Goal: Task Accomplishment & Management: Use online tool/utility

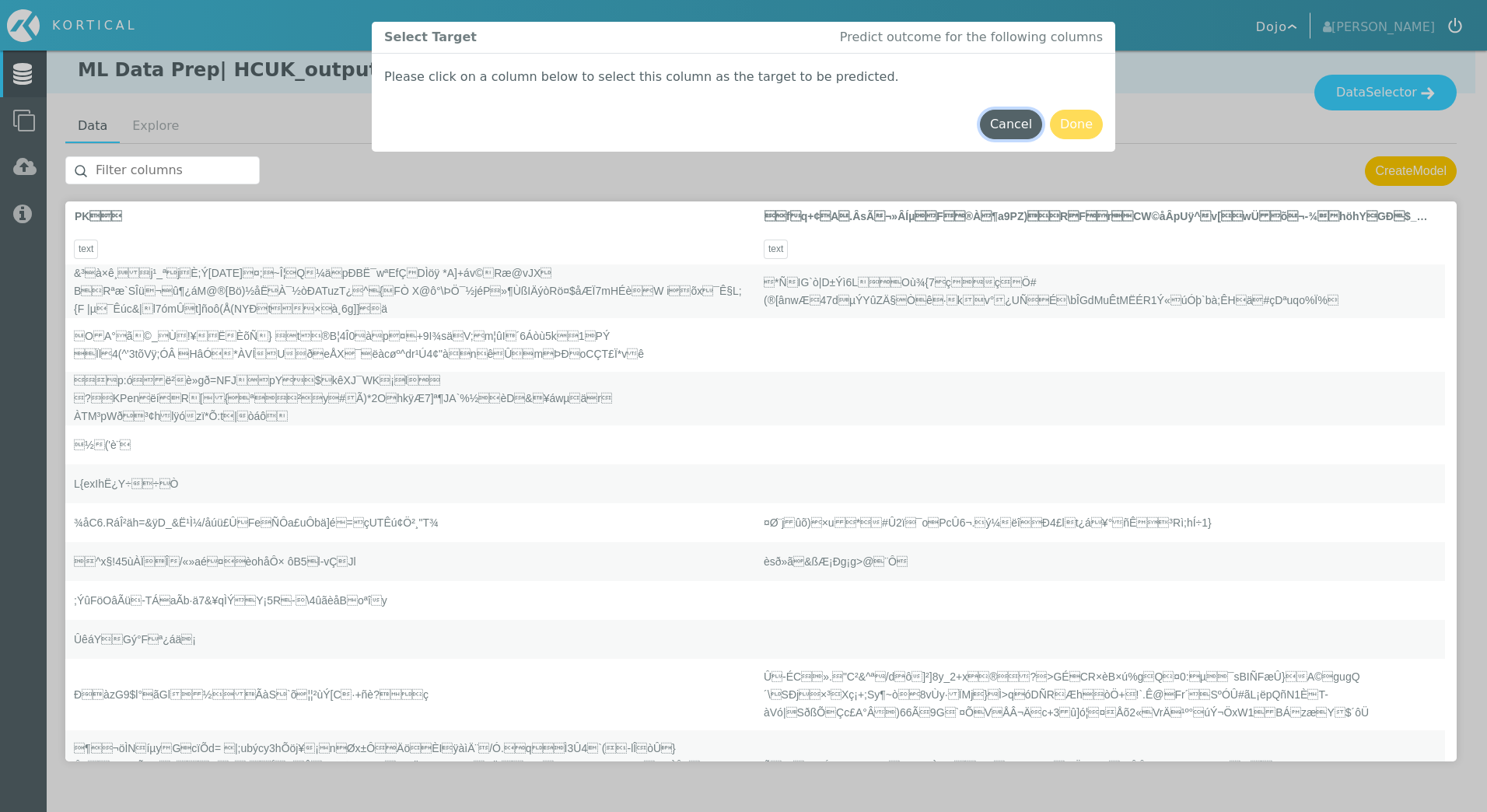
click at [1009, 126] on button "Cancel" at bounding box center [1011, 124] width 62 height 29
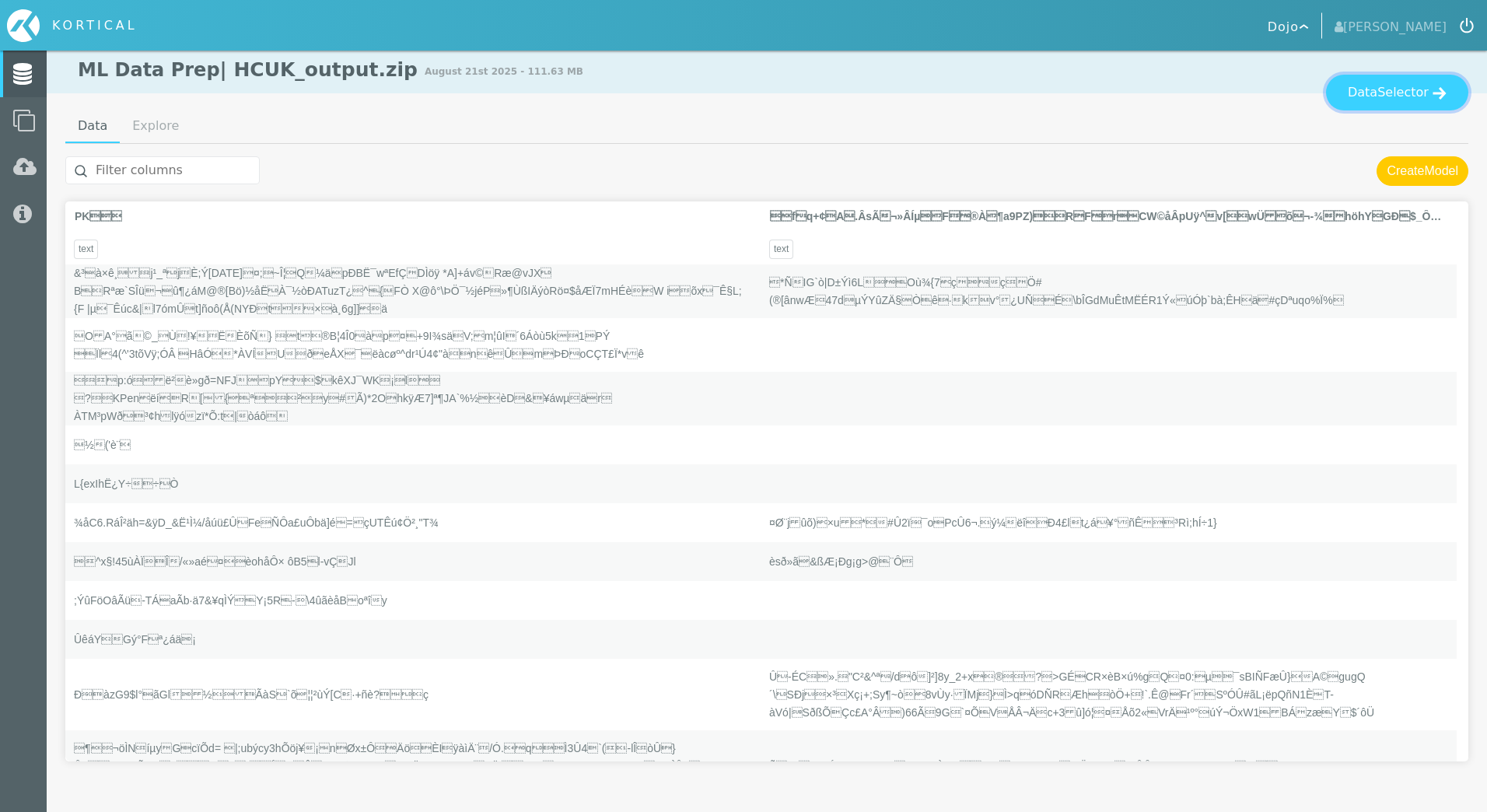
click at [1447, 83] on button "Data Selector" at bounding box center [1397, 93] width 142 height 36
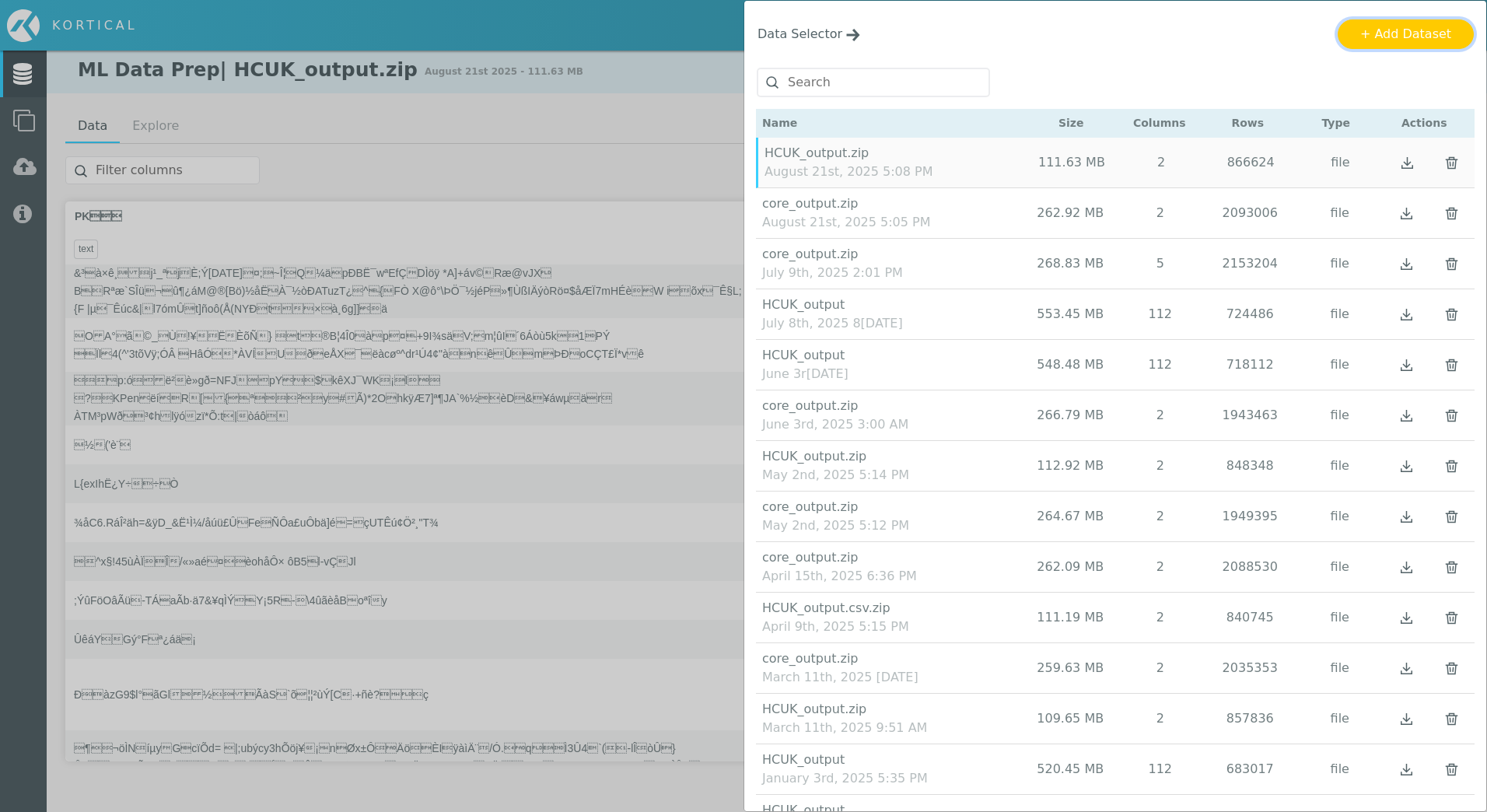
click at [1385, 33] on button "+ Add Dataset" at bounding box center [1406, 34] width 136 height 29
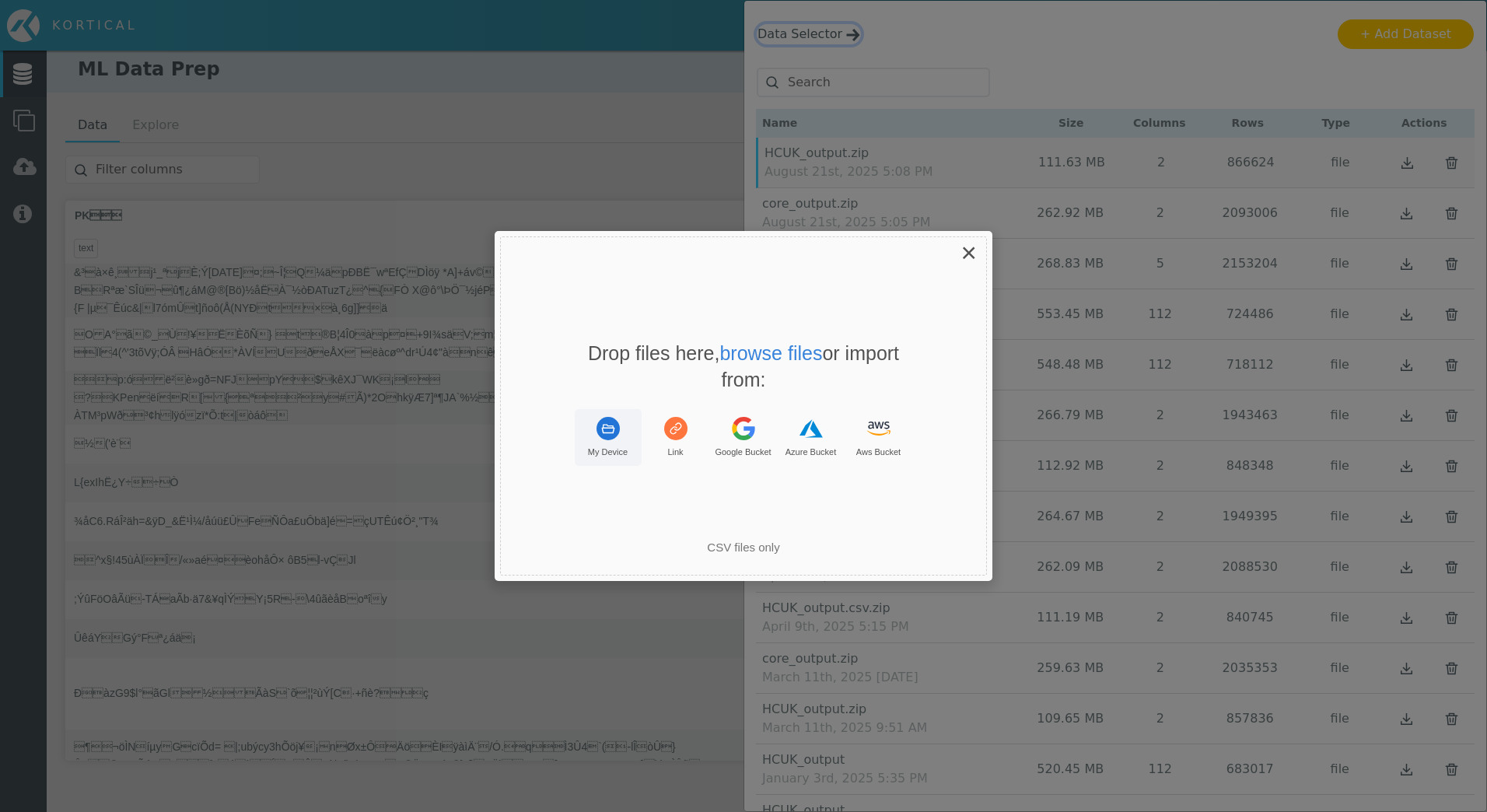
click at [584, 426] on button "My Device" at bounding box center [608, 437] width 67 height 57
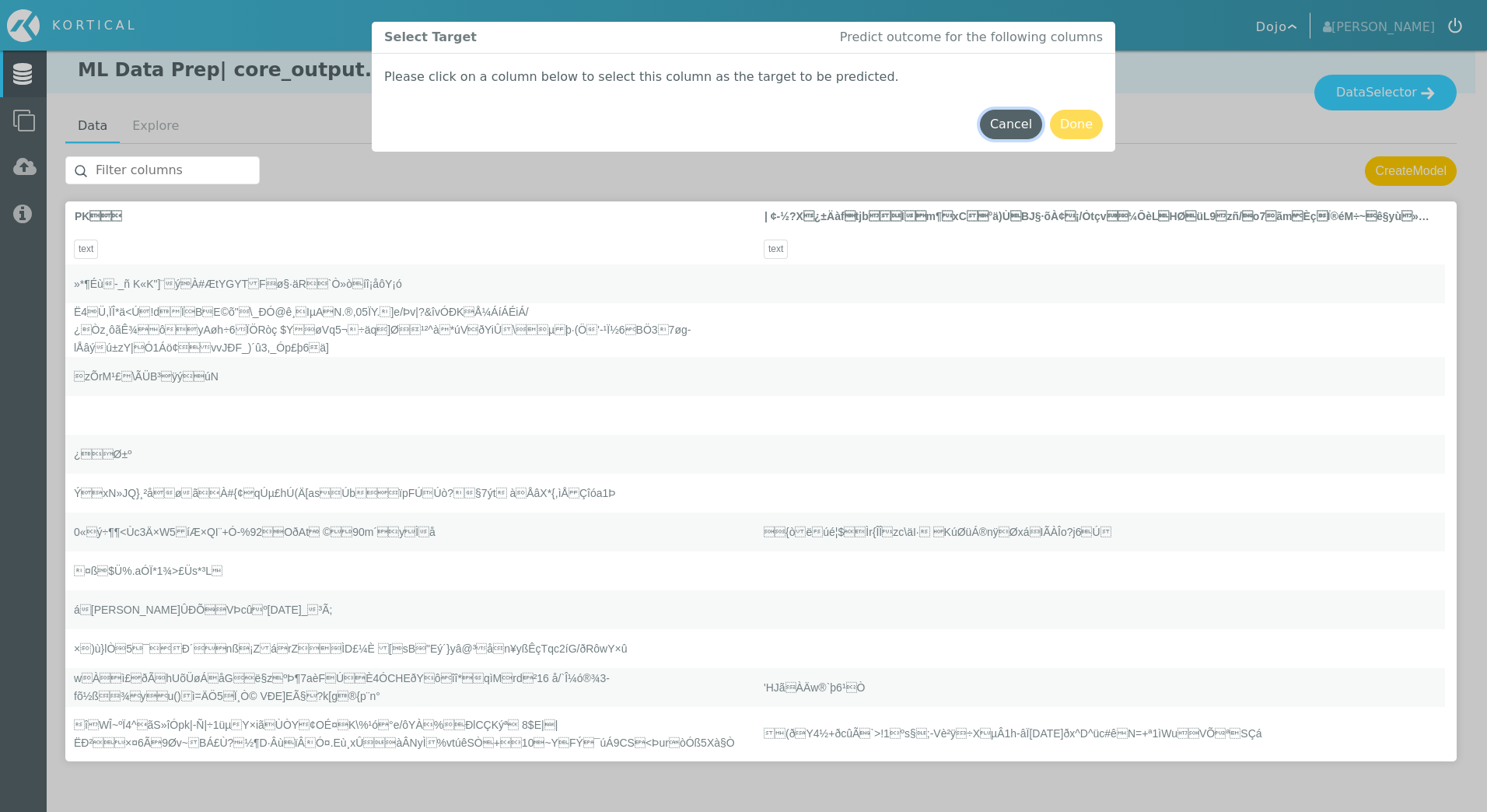
click at [1022, 118] on button "Cancel" at bounding box center [1011, 124] width 62 height 29
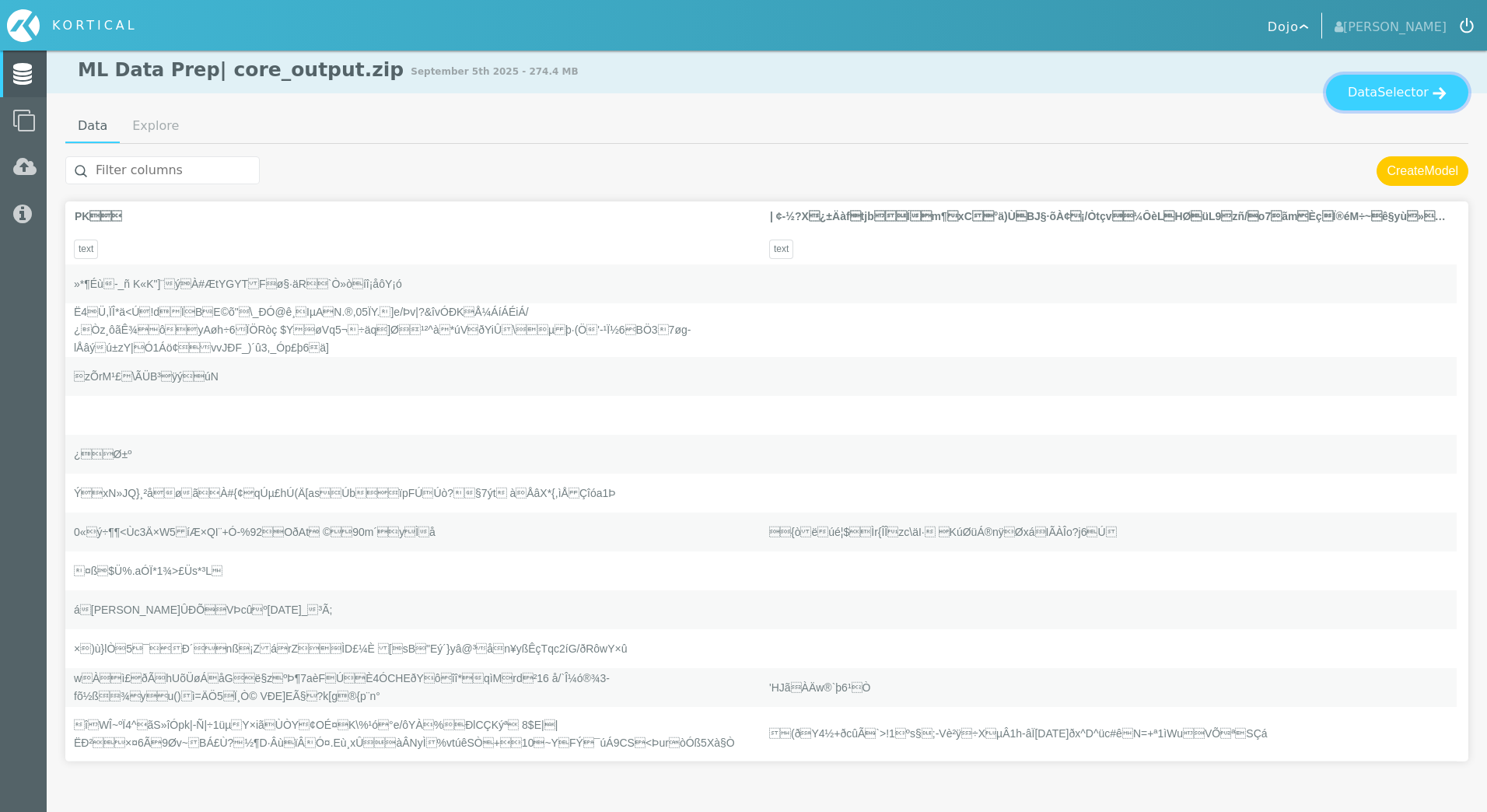
drag, startPoint x: 1413, startPoint y: 106, endPoint x: 1413, endPoint y: 94, distance: 12.0
click at [1413, 94] on button "Data Selector" at bounding box center [1397, 93] width 142 height 36
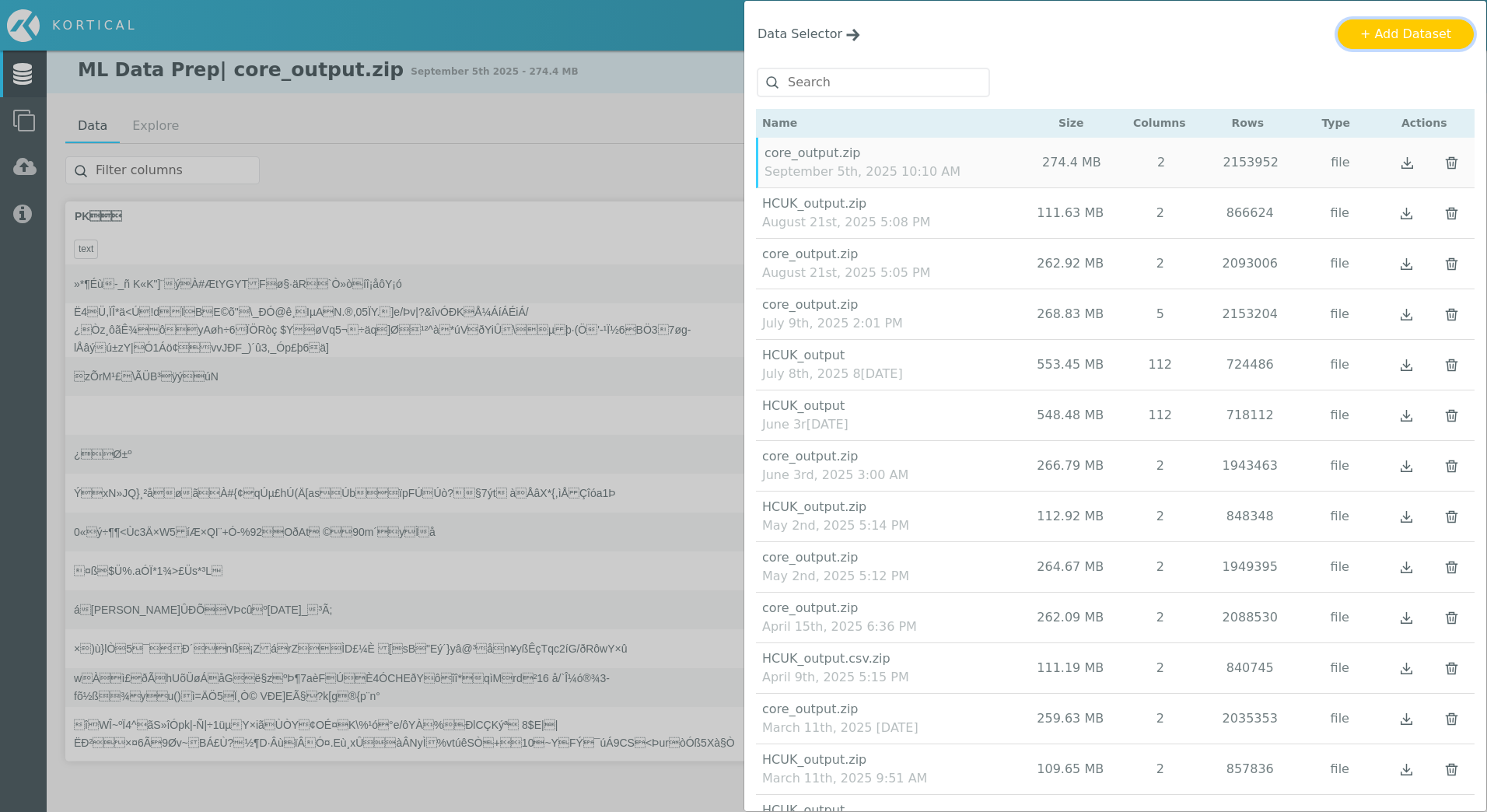
click at [1420, 28] on button "+ Add Dataset" at bounding box center [1406, 34] width 136 height 29
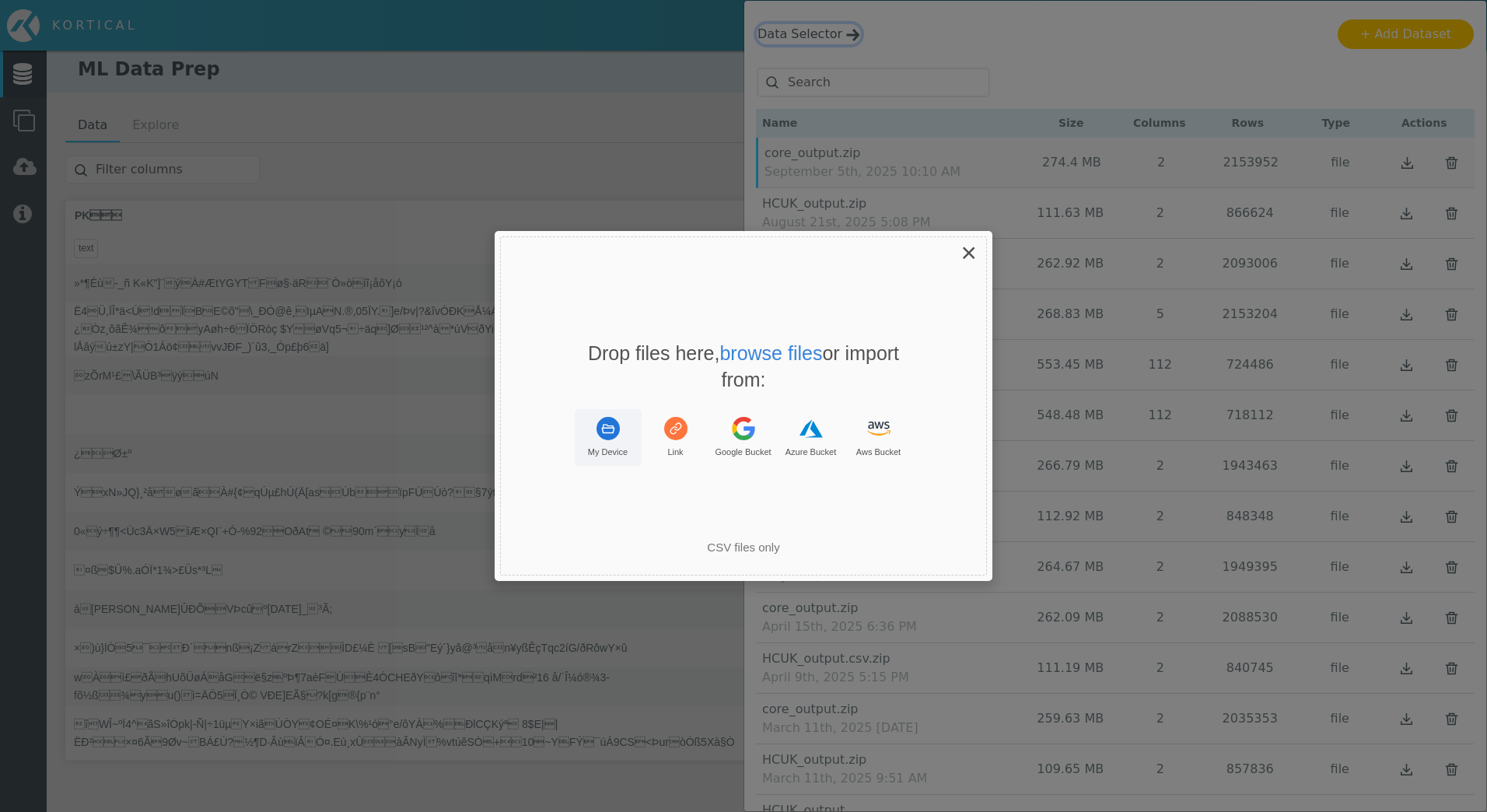
click at [609, 432] on rect "Uppy Dashboard Window (Press escape to close)" at bounding box center [608, 428] width 23 height 23
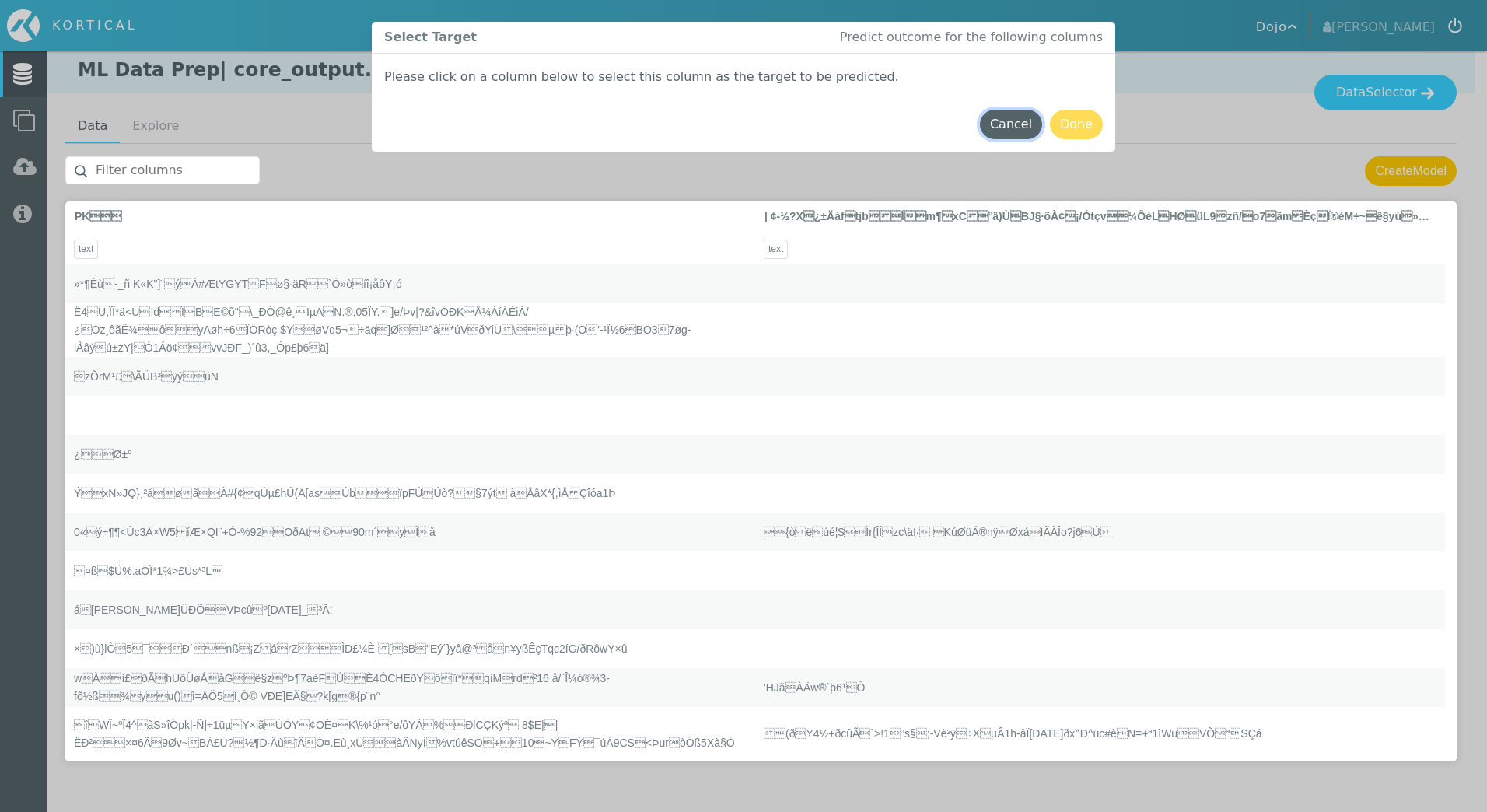
click at [1033, 124] on button "Cancel" at bounding box center [1011, 124] width 62 height 29
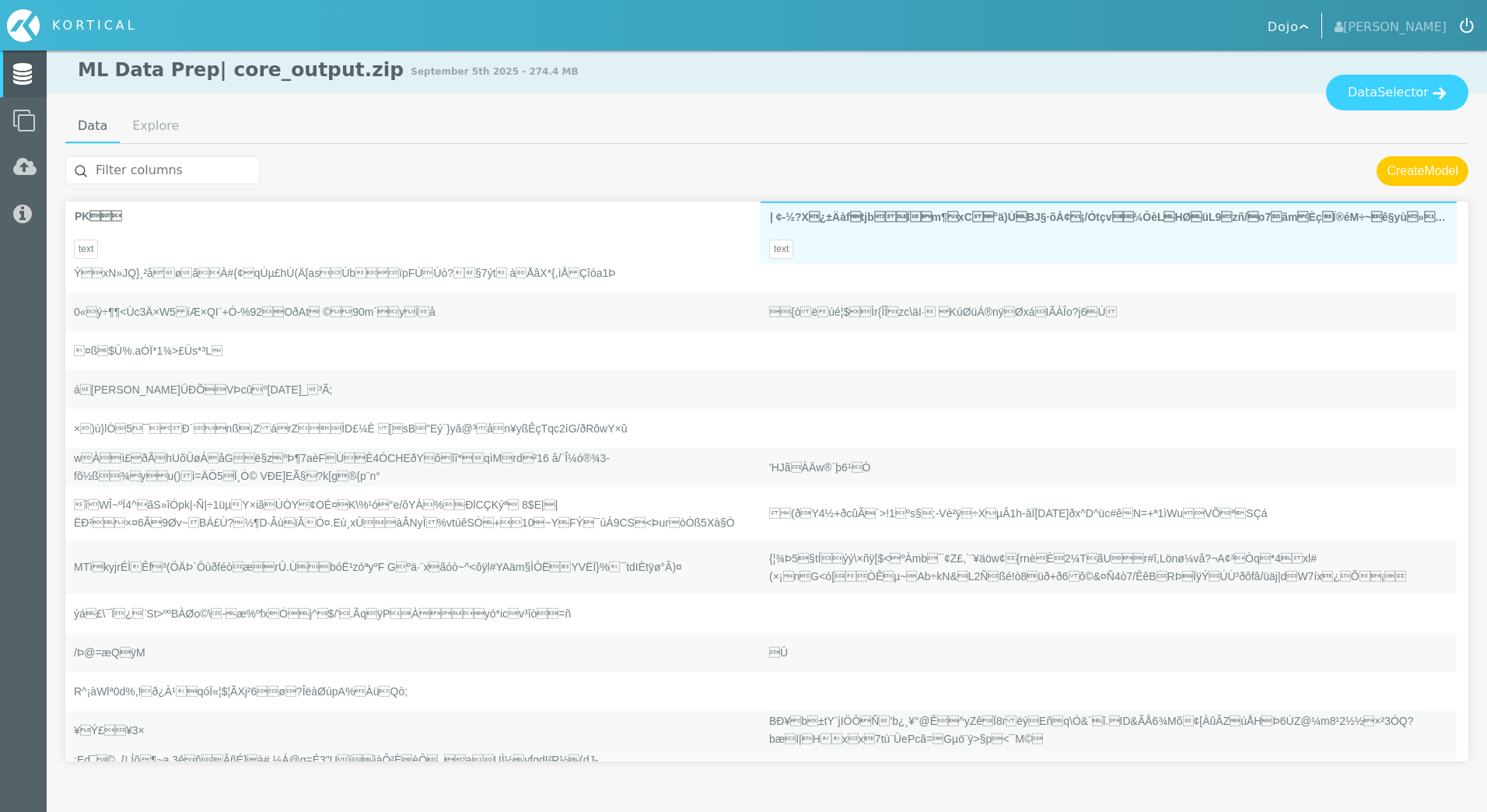
scroll to position [233, 0]
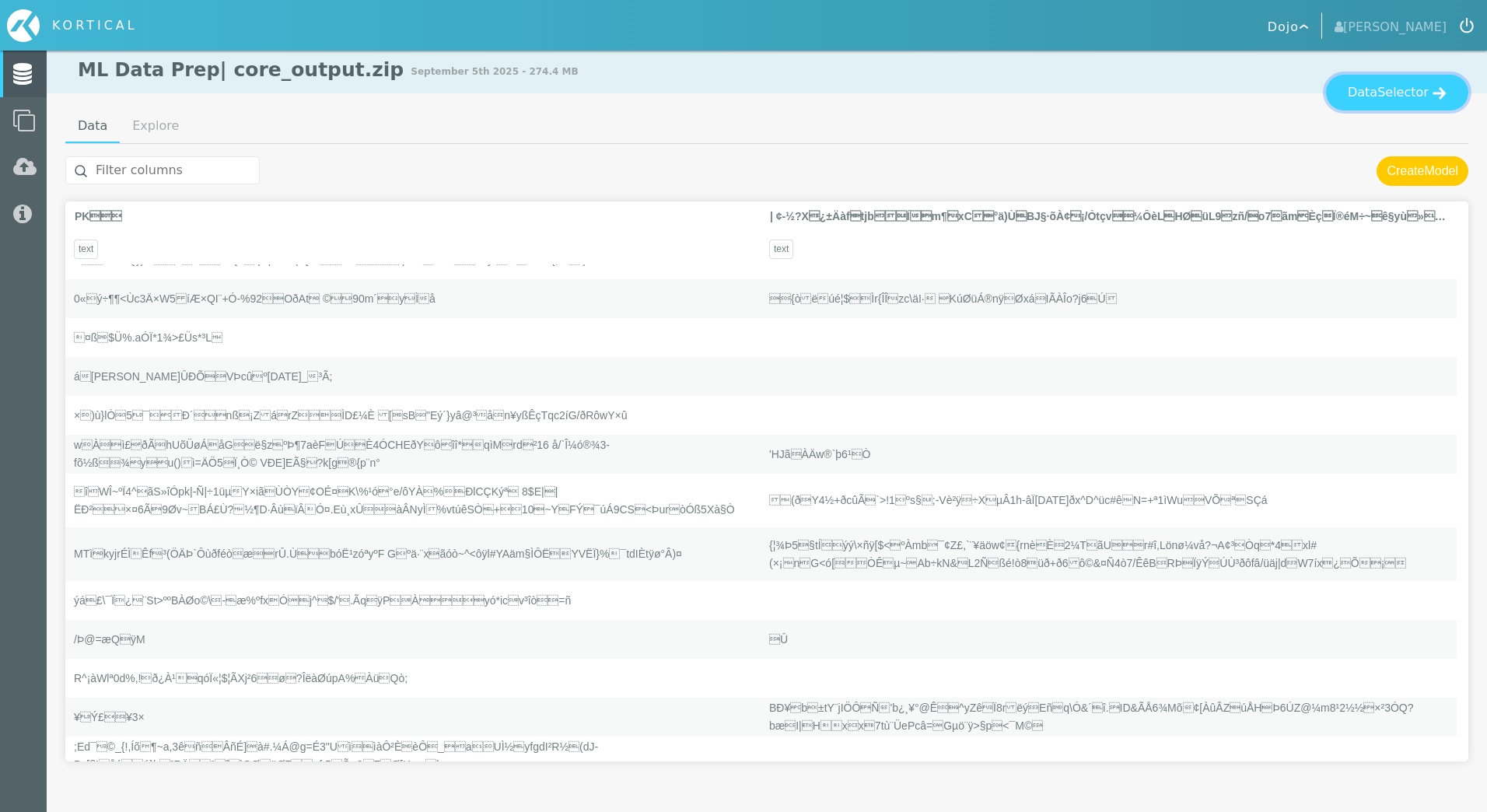
click at [1396, 93] on span "Selector" at bounding box center [1404, 93] width 52 height 19
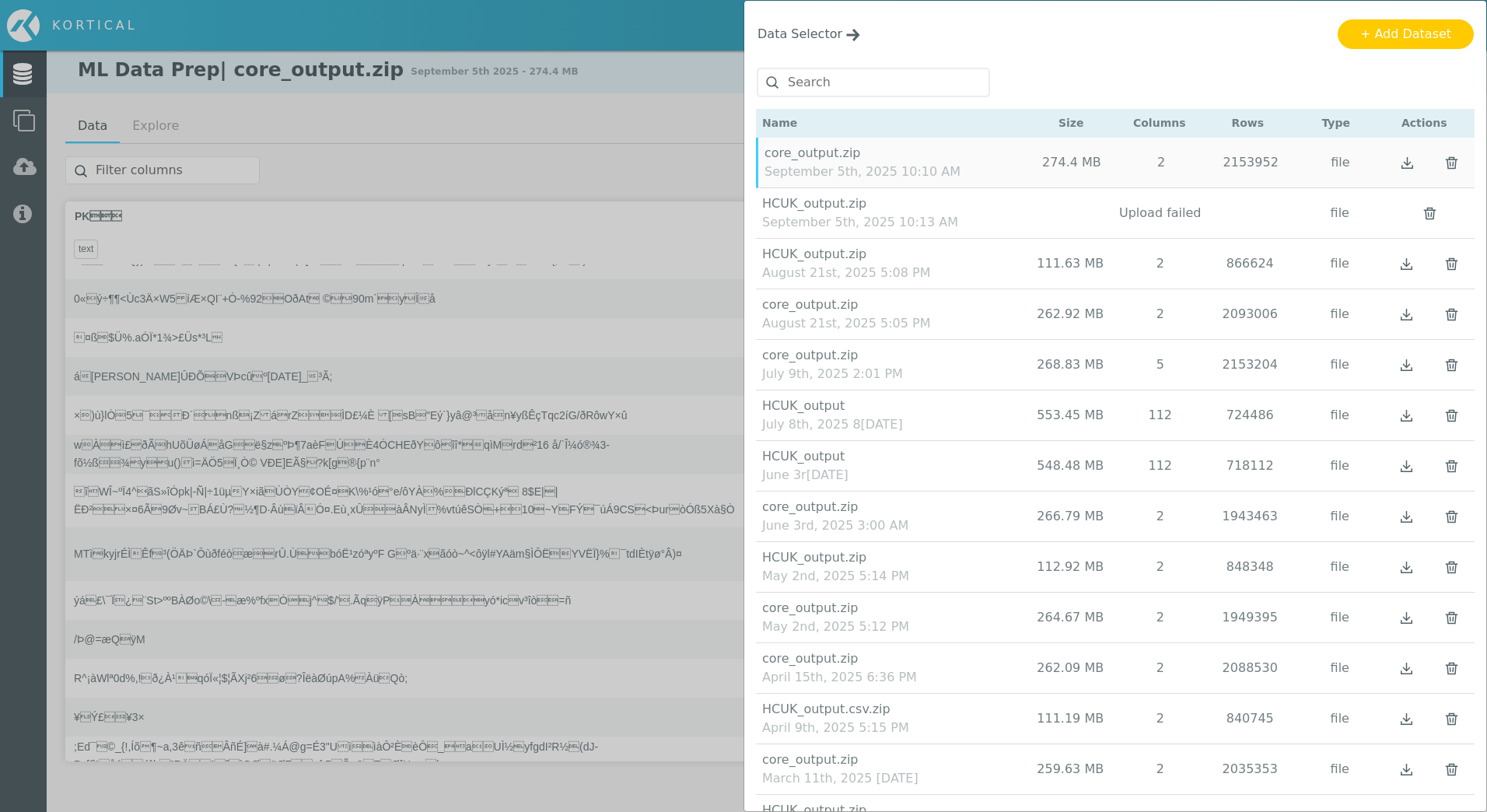
click at [1419, 213] on img "button" at bounding box center [1429, 213] width 21 height 21
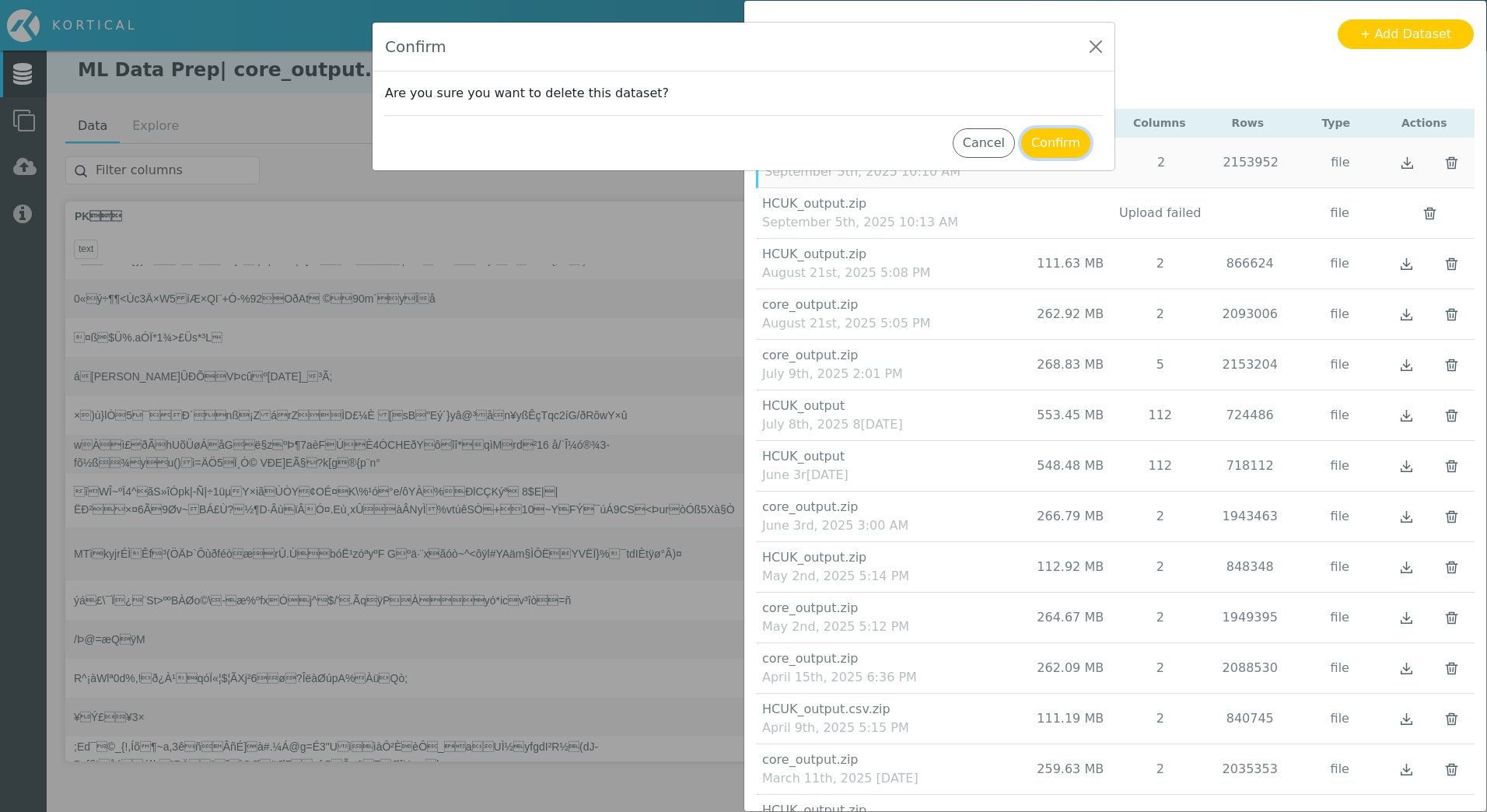
click at [1069, 134] on button "Confirm" at bounding box center [1056, 143] width 69 height 29
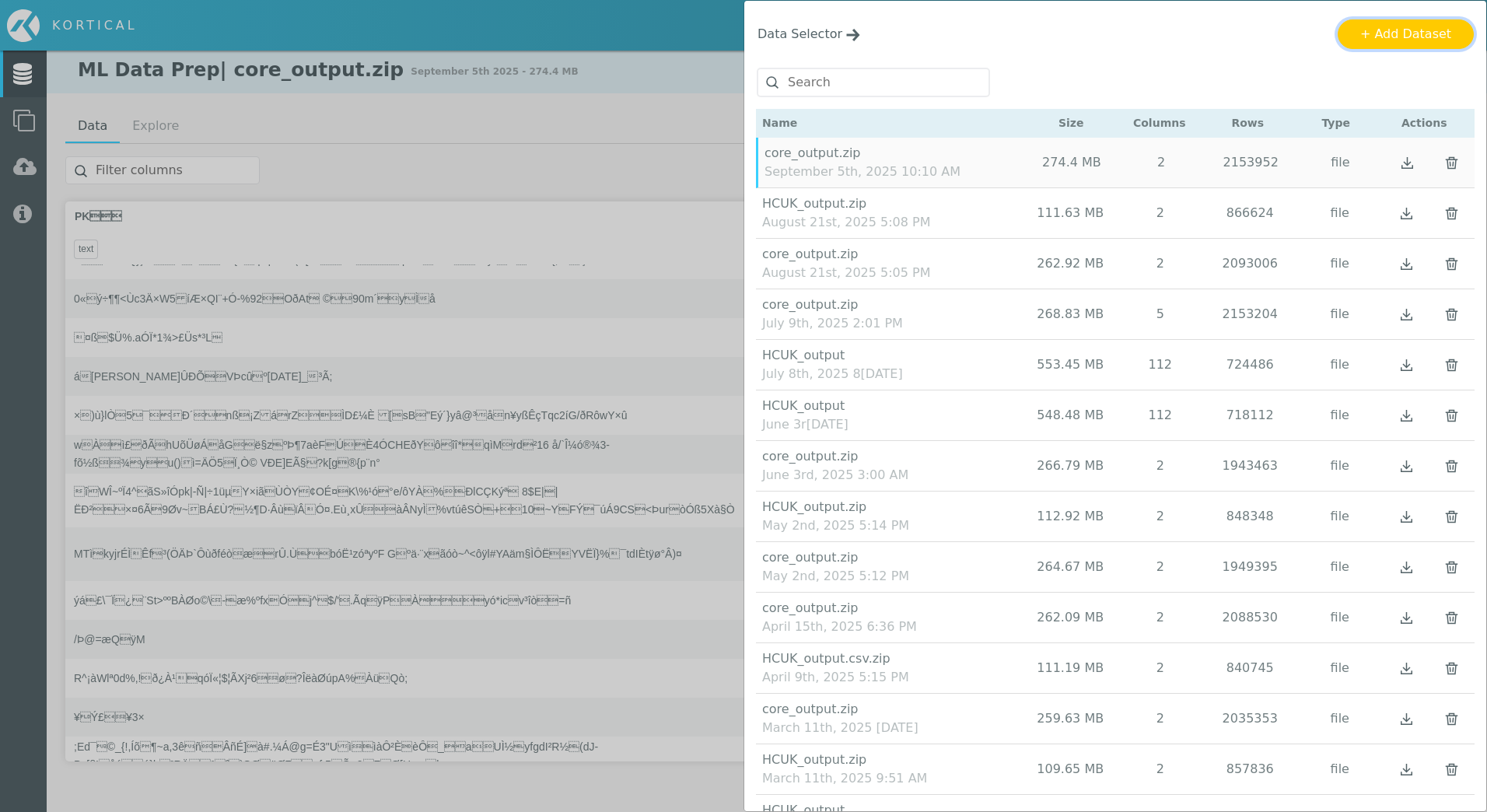
click at [1416, 22] on button "+ Add Dataset" at bounding box center [1406, 34] width 136 height 29
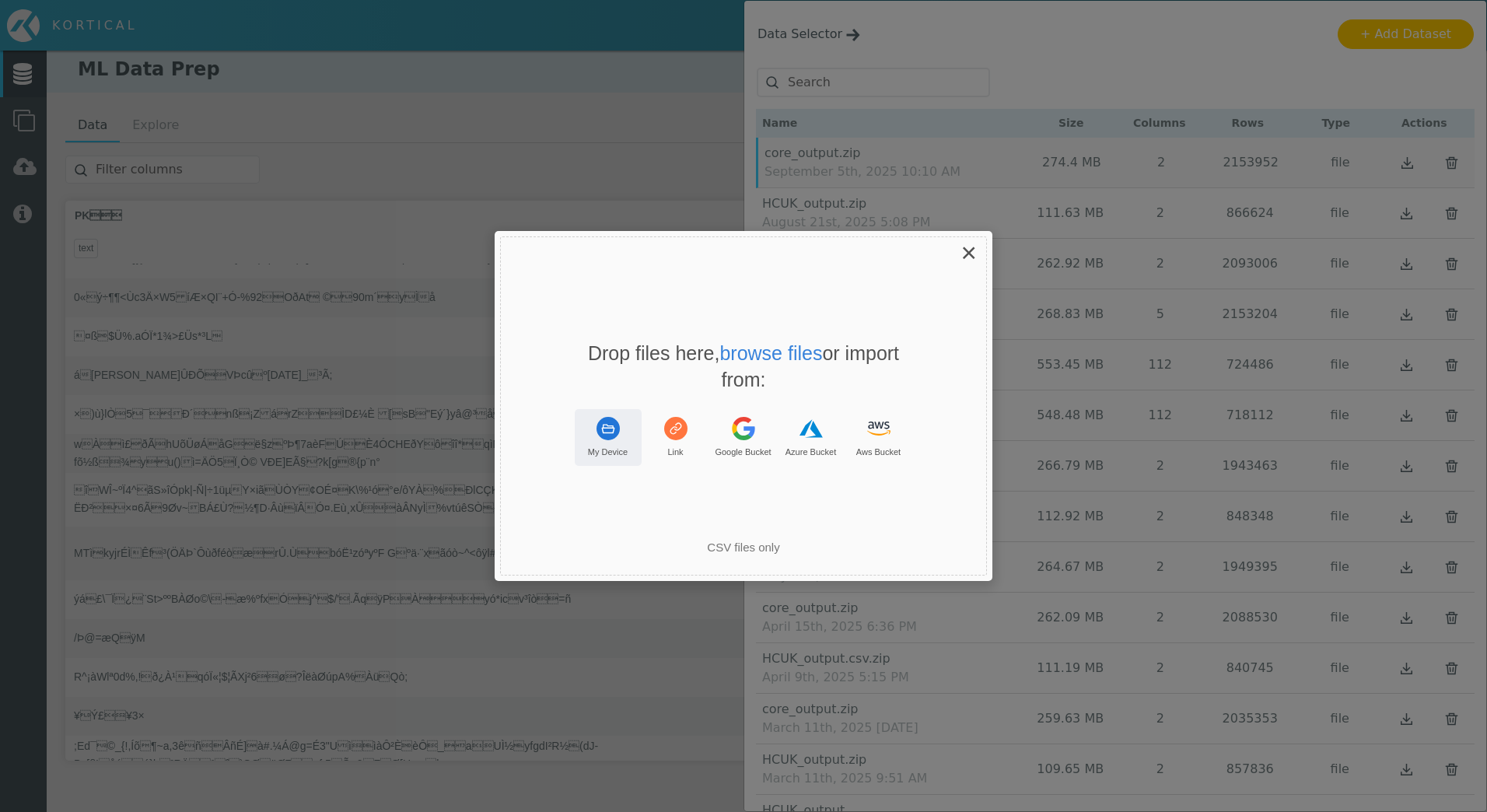
click at [622, 426] on button "My Device" at bounding box center [608, 437] width 67 height 57
